Goal: Task Accomplishment & Management: Manage account settings

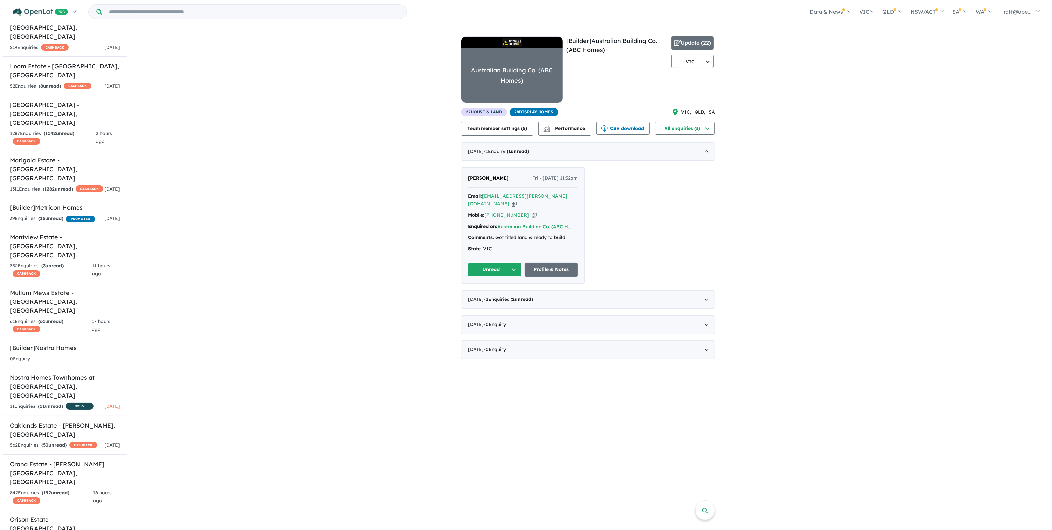
scroll to position [576, 0]
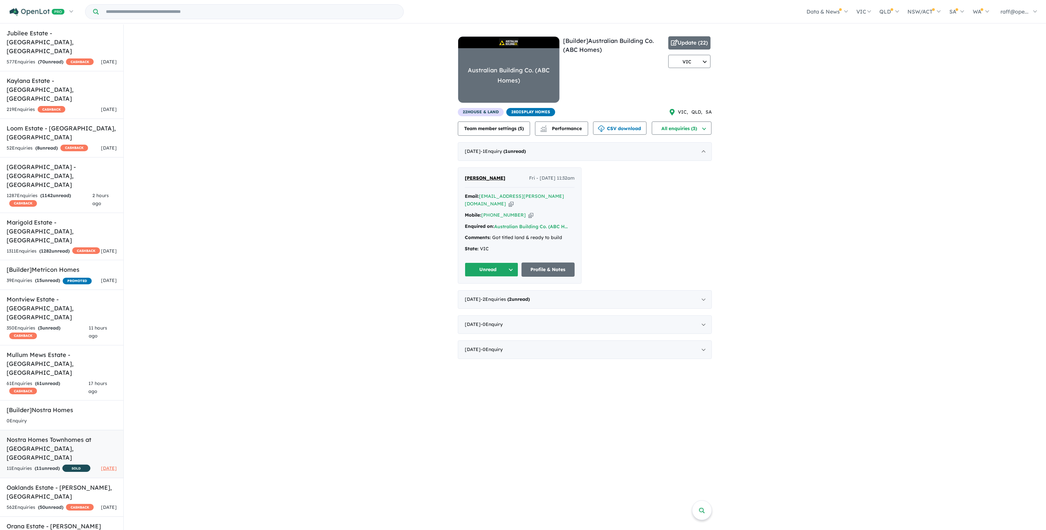
click at [41, 435] on h5 "Nostra Homes Townhomes at Coridale - Lara , VIC" at bounding box center [62, 448] width 110 height 27
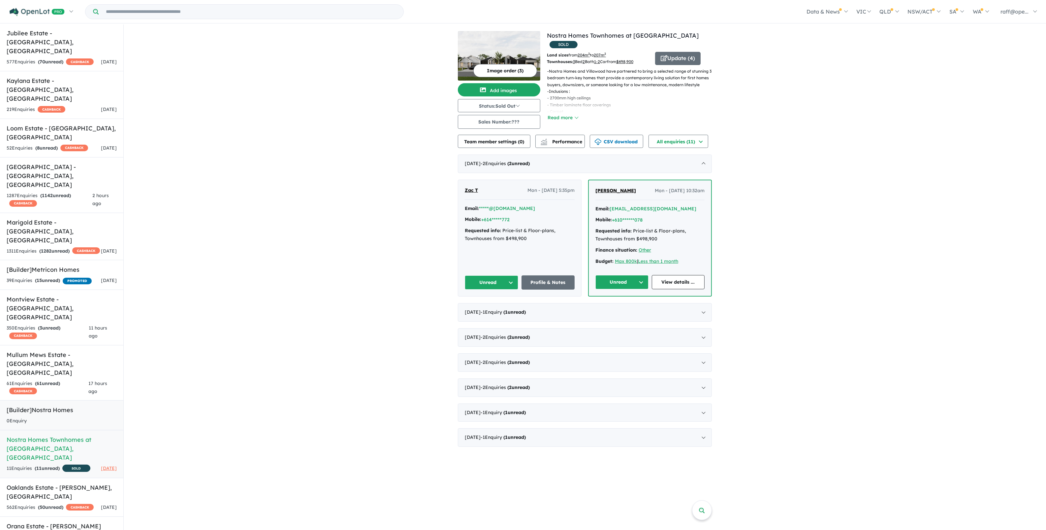
click at [40, 405] on h5 "[Builder] Nostra Homes" at bounding box center [62, 409] width 110 height 9
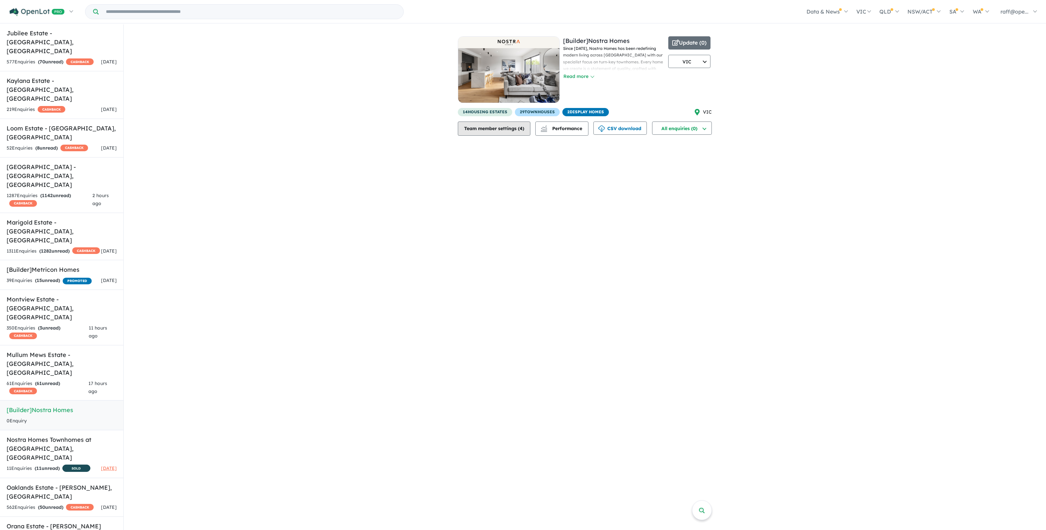
click at [486, 130] on button "Team member settings ( 4 )" at bounding box center [494, 128] width 73 height 14
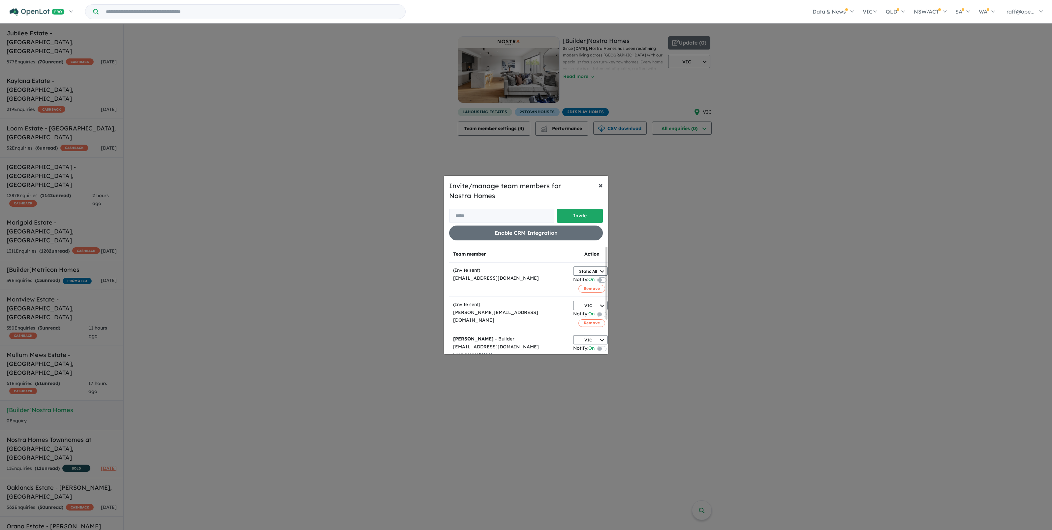
click at [601, 183] on span "×" at bounding box center [601, 185] width 4 height 10
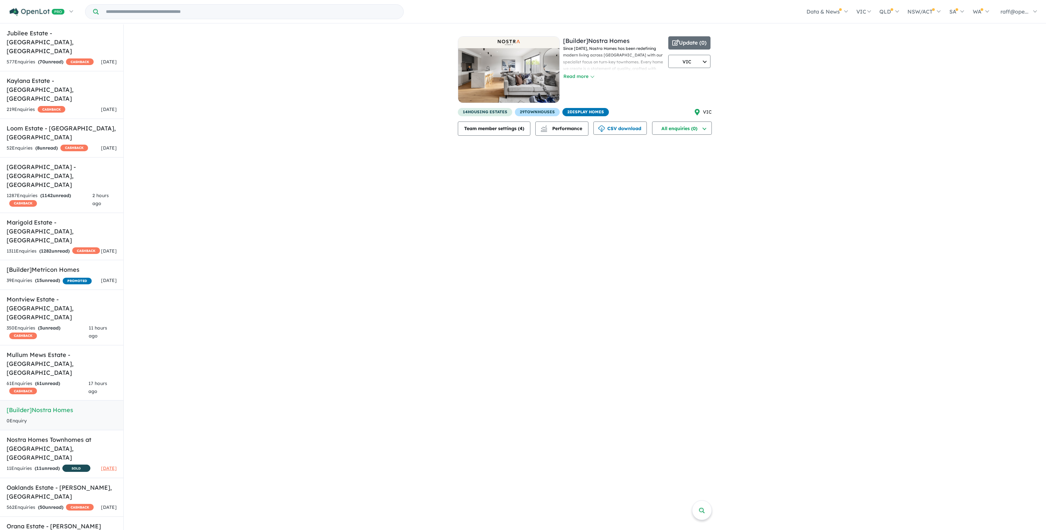
click at [578, 82] on div "[Builder] Nostra Homes Since 2006, Nostra Homes has been redefining modern livi…" at bounding box center [614, 72] width 102 height 72
click at [578, 78] on button "Read more" at bounding box center [578, 77] width 31 height 8
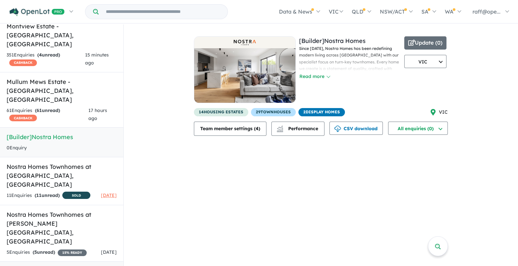
scroll to position [866, 0]
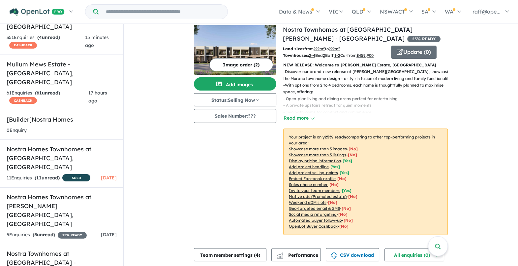
scroll to position [1, 0]
click at [232, 256] on button "Team member settings ( 4 )" at bounding box center [230, 253] width 73 height 13
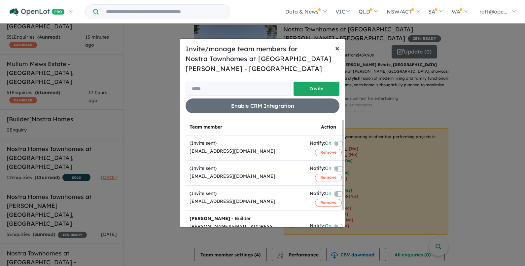
drag, startPoint x: 337, startPoint y: 50, endPoint x: 326, endPoint y: 45, distance: 12.5
click at [337, 50] on span "×" at bounding box center [337, 48] width 4 height 10
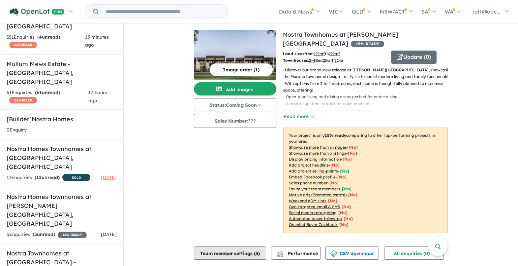
click at [235, 246] on button "Team member settings ( 3 )" at bounding box center [230, 252] width 72 height 13
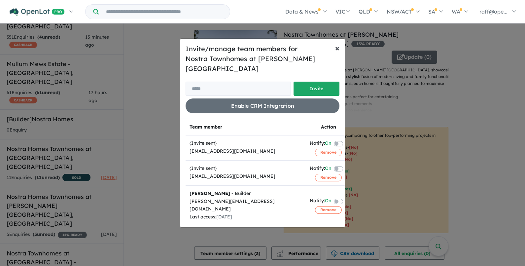
click at [340, 55] on button "× Close" at bounding box center [337, 48] width 15 height 18
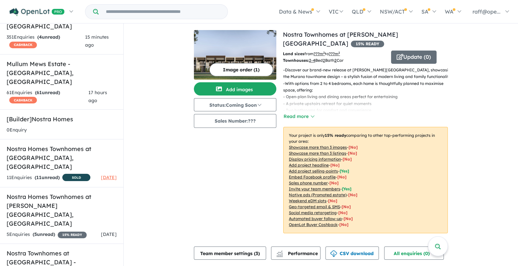
drag, startPoint x: 76, startPoint y: 131, endPoint x: 257, endPoint y: 165, distance: 184.9
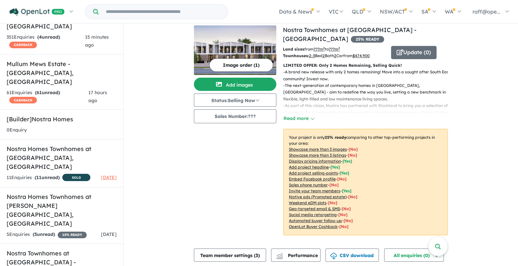
scroll to position [5, 0]
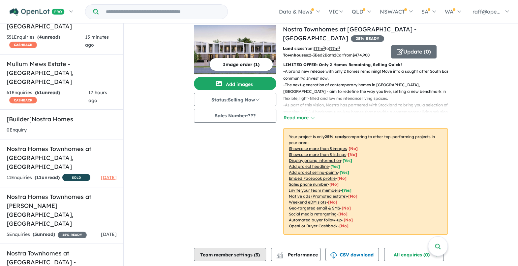
click at [219, 257] on button "Team member settings ( 3 )" at bounding box center [230, 253] width 72 height 13
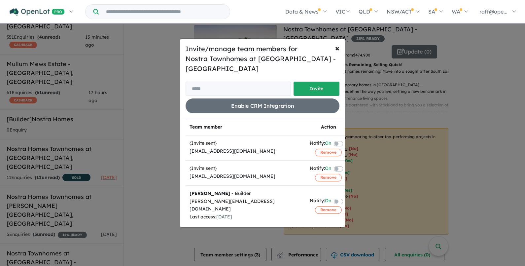
click at [148, 233] on div "Invite/manage team members for Nostra Townhomes at Stockland Averley - Nar Nar …" at bounding box center [262, 133] width 525 height 266
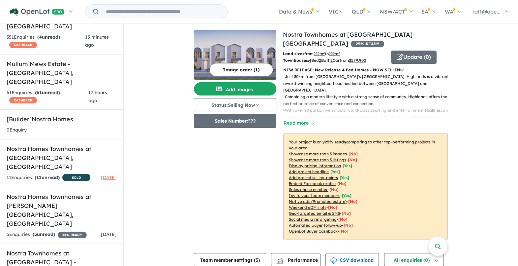
scroll to position [5, 0]
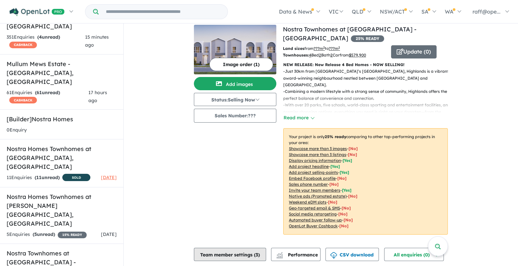
click at [224, 254] on button "Team member settings ( 3 )" at bounding box center [230, 253] width 72 height 13
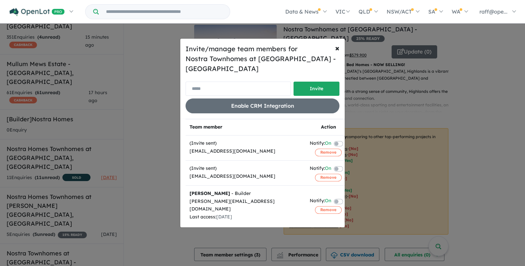
click at [207, 90] on input "email" at bounding box center [237, 88] width 105 height 14
click at [230, 89] on input "email" at bounding box center [237, 88] width 105 height 14
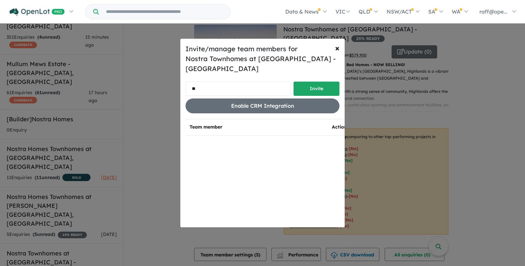
type input "*"
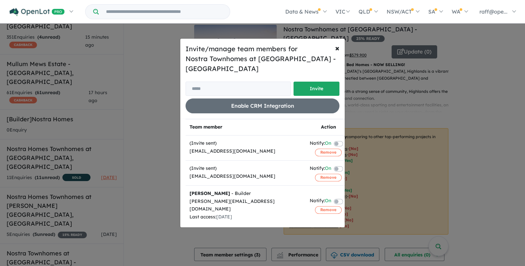
click at [157, 117] on div "Invite/manage team members for Nostra Townhomes at Stockland Highlands - Mickle…" at bounding box center [262, 133] width 525 height 266
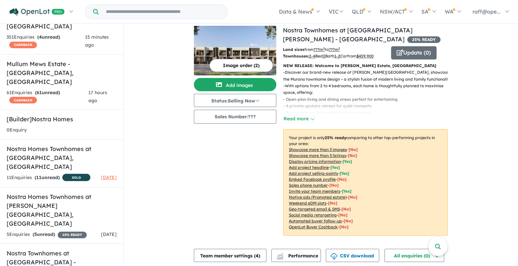
scroll to position [5, 0]
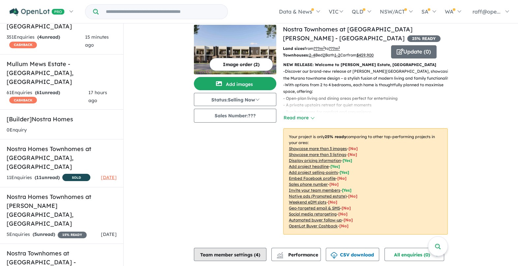
click at [227, 257] on button "Team member settings ( 4 )" at bounding box center [230, 253] width 73 height 13
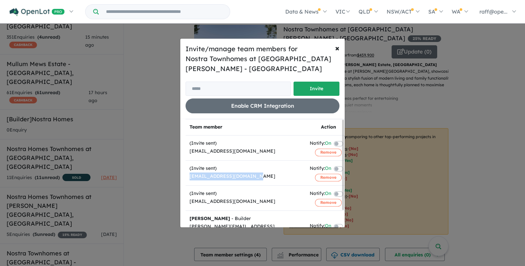
drag, startPoint x: 254, startPoint y: 176, endPoint x: 187, endPoint y: 177, distance: 67.0
click at [187, 177] on td "(Invite sent) karlp@nostrahomes.com.au" at bounding box center [245, 172] width 120 height 25
copy div "karlp@nostrahomes.com.au"
click at [336, 49] on span "×" at bounding box center [337, 48] width 4 height 10
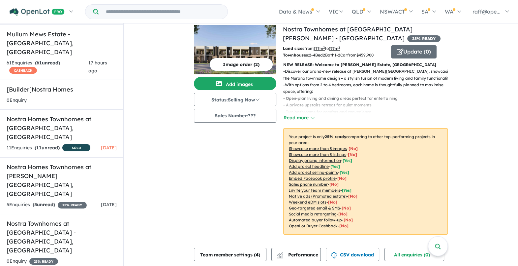
scroll to position [907, 0]
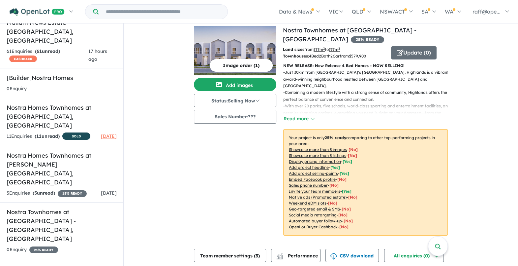
scroll to position [5, 0]
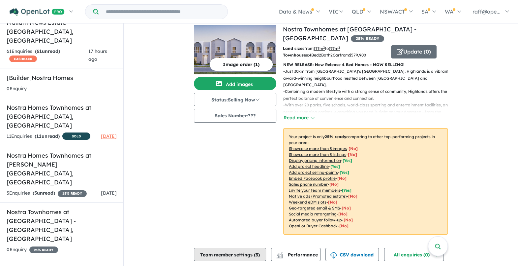
click at [229, 254] on button "Team member settings ( 3 )" at bounding box center [230, 253] width 72 height 13
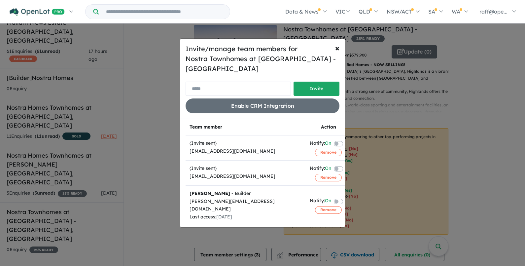
click at [215, 86] on input "email" at bounding box center [237, 88] width 105 height 14
paste input "**********"
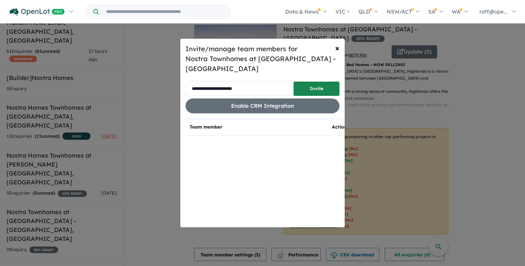
type input "**********"
click at [330, 87] on button "Invite" at bounding box center [316, 88] width 46 height 14
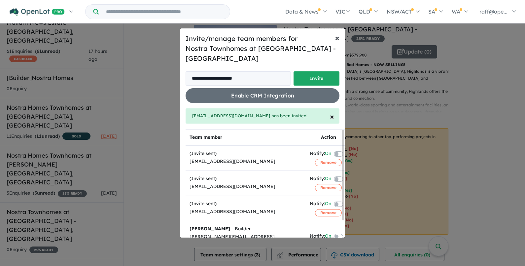
click at [337, 38] on span "×" at bounding box center [337, 38] width 4 height 10
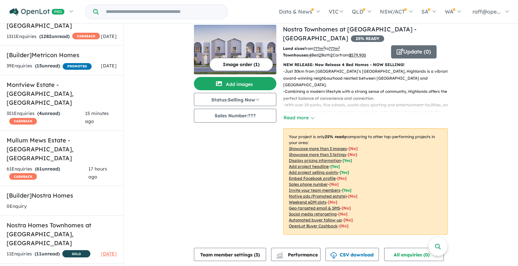
scroll to position [784, 0]
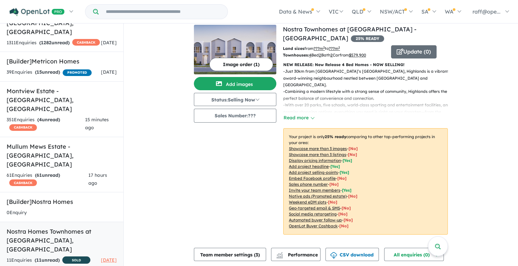
click at [45, 257] on strong "( 11 unread)" at bounding box center [47, 260] width 25 height 6
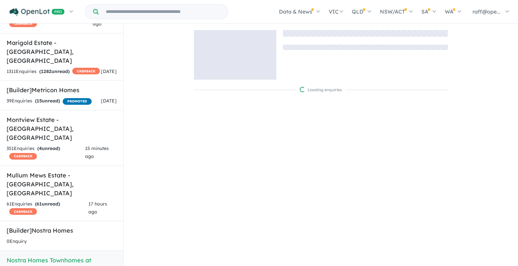
scroll to position [742, 0]
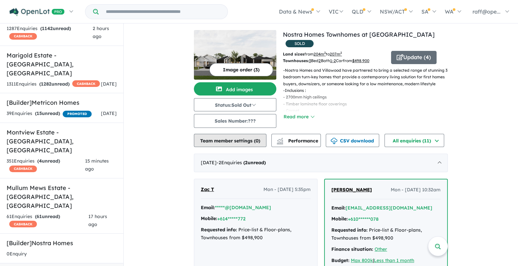
click at [222, 140] on button "Team member settings ( 0 )" at bounding box center [230, 140] width 73 height 13
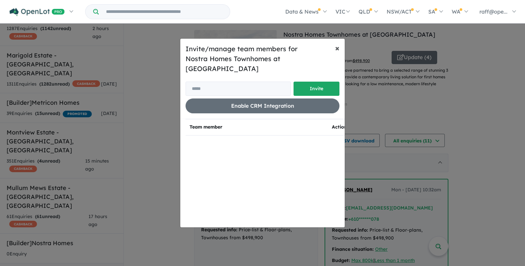
click at [336, 53] on span "×" at bounding box center [337, 48] width 4 height 10
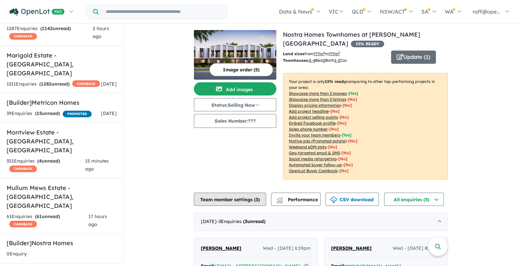
click at [241, 194] on button "Team member settings ( 3 )" at bounding box center [230, 198] width 72 height 13
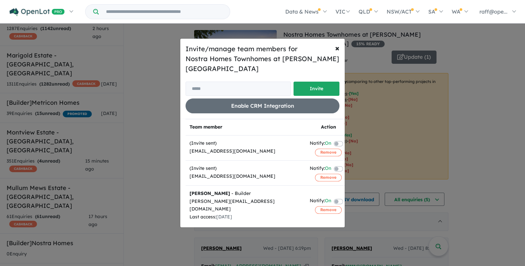
click at [145, 185] on div "Invite/manage team members for Nostra Homes Townhomes at Harriott - Armstrong C…" at bounding box center [262, 133] width 525 height 266
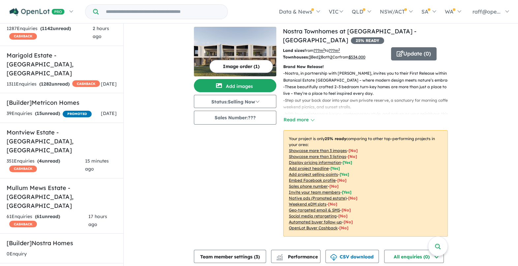
scroll to position [5, 0]
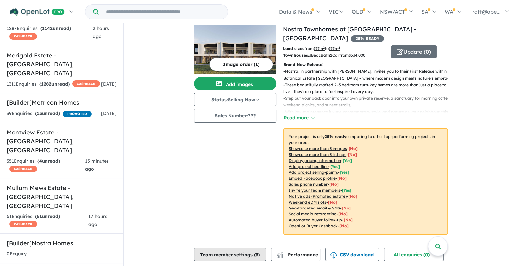
click at [230, 255] on button "Team member settings ( 3 )" at bounding box center [230, 253] width 72 height 13
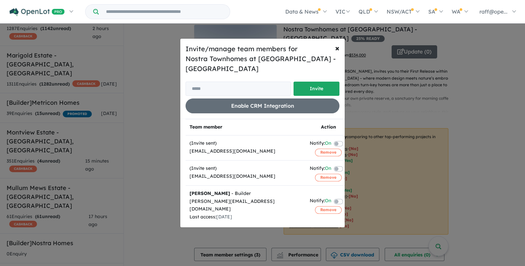
click at [142, 201] on div "Invite/manage team members for Nostra Townhomes at Botanical Estate - Mickleham…" at bounding box center [262, 133] width 525 height 266
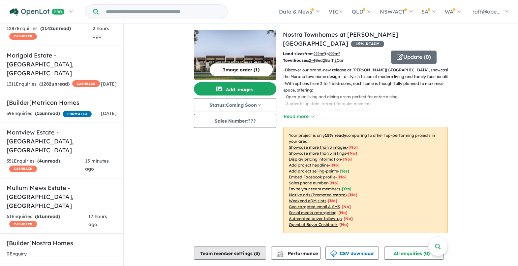
click at [243, 246] on button "Team member settings ( 3 )" at bounding box center [230, 252] width 72 height 13
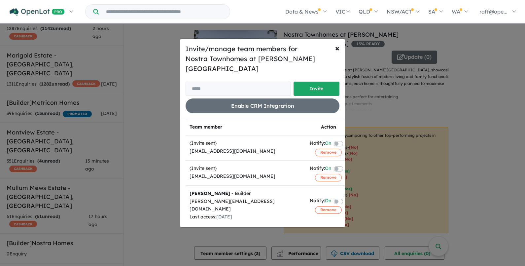
click at [164, 172] on div "Invite/manage team members for Nostra Townhomes at Rosenthal - Sunbury Invite E…" at bounding box center [262, 133] width 525 height 266
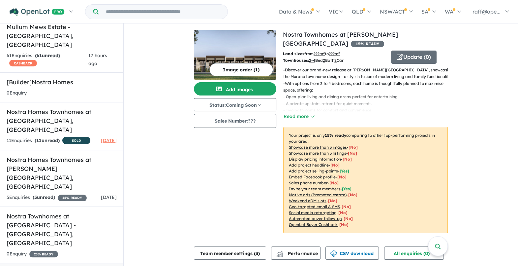
scroll to position [907, 0]
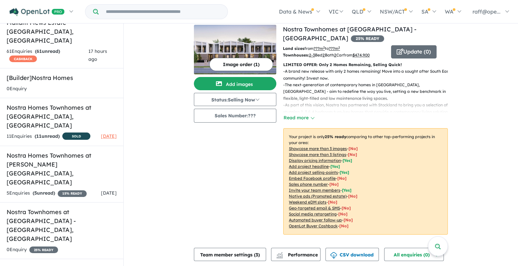
scroll to position [5, 0]
click at [237, 260] on button "Team member settings ( 3 )" at bounding box center [230, 253] width 72 height 13
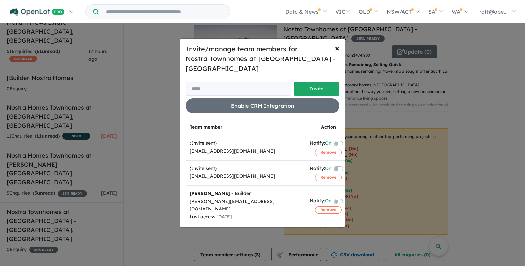
click at [152, 203] on div "Invite/manage team members for Nostra Townhomes at Stockland Averley - Nar Nar …" at bounding box center [262, 133] width 525 height 266
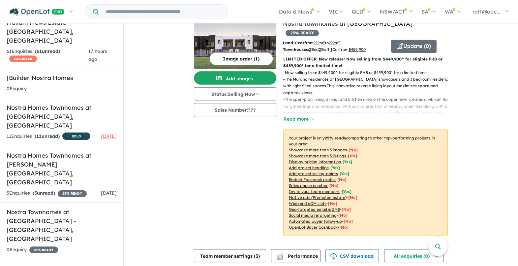
scroll to position [12, 0]
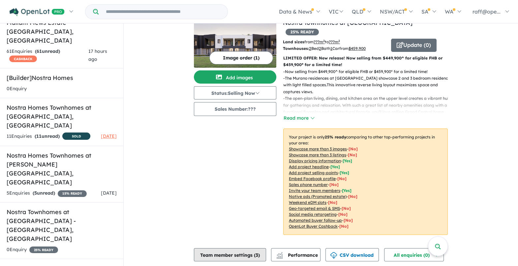
click at [223, 252] on button "Team member settings ( 3 )" at bounding box center [230, 254] width 72 height 13
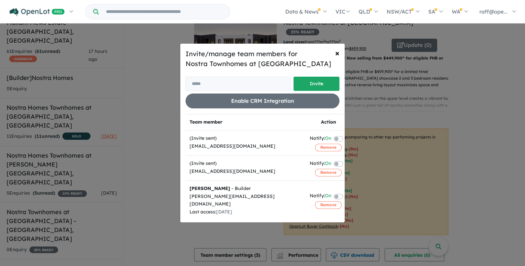
click at [166, 221] on div "Invite/manage team members for Nostra Townhomes at Stockland Grand Central - Ta…" at bounding box center [262, 133] width 525 height 266
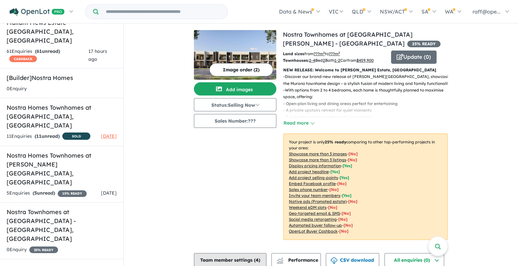
click at [224, 260] on button "Team member settings ( 4 )" at bounding box center [230, 259] width 73 height 13
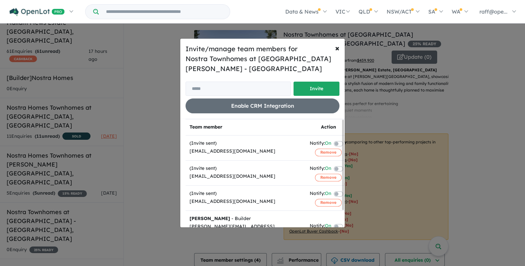
click at [161, 188] on div "Invite/manage team members for Nostra Townhomes at Stockland Harpley - Werribee…" at bounding box center [262, 133] width 525 height 266
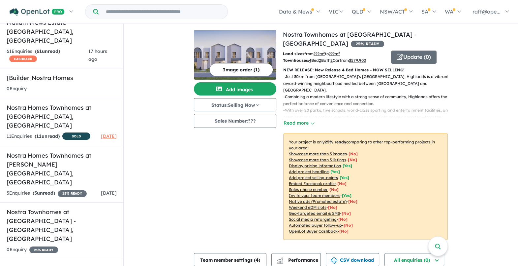
scroll to position [5, 0]
